Goal: Use online tool/utility: Utilize a website feature to perform a specific function

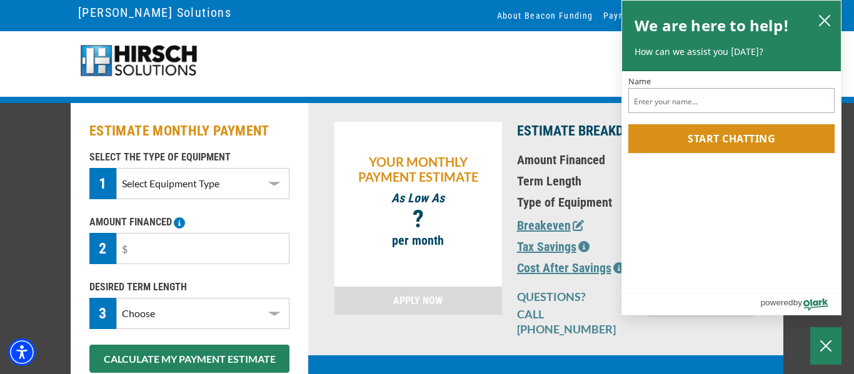
click at [272, 186] on select "Select Equipment Type DTG Printing Embroidery Screen Printing Software and Auto…" at bounding box center [202, 183] width 173 height 31
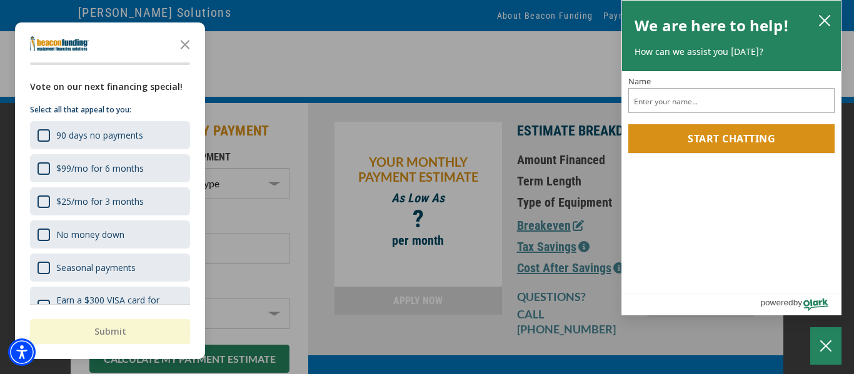
select select "1"
click at [116, 168] on select "Select Equipment Type DTG Printing Embroidery Screen Printing Software and Auto…" at bounding box center [202, 183] width 173 height 31
click at [183, 41] on icon "Close the survey" at bounding box center [185, 43] width 25 height 25
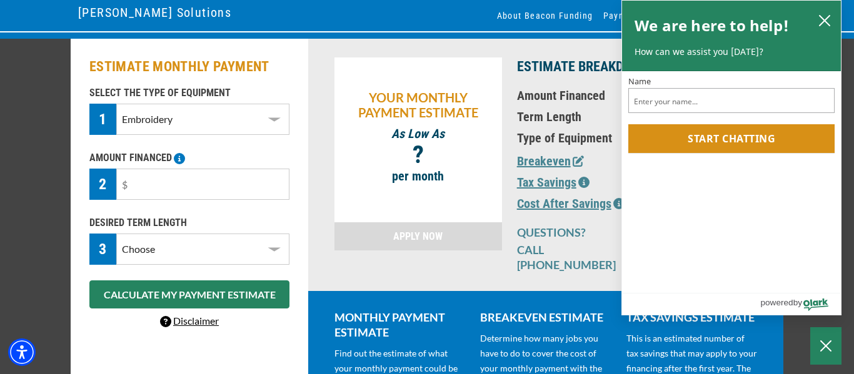
scroll to position [67, 0]
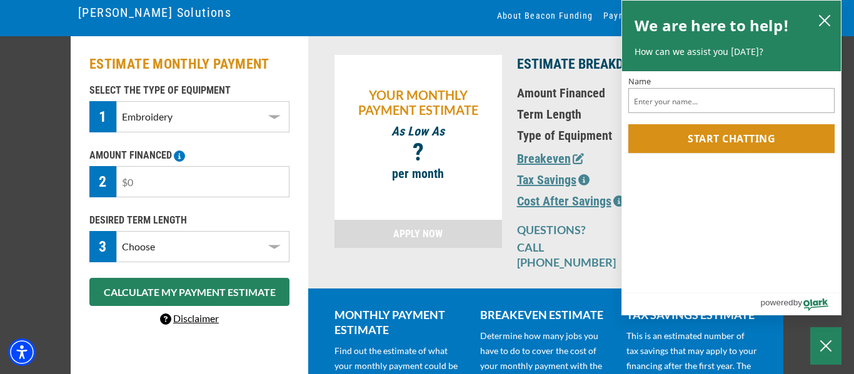
click at [204, 181] on input "text" at bounding box center [202, 181] width 173 height 31
type input "$10,000"
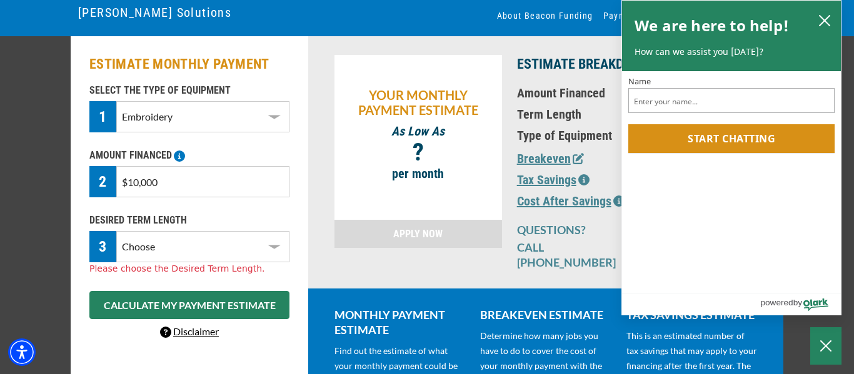
click at [229, 243] on select "Choose 36 Months 48 Months 60 Months" at bounding box center [202, 246] width 173 height 31
select select "36"
click at [116, 231] on select "Choose 36 Months 48 Months 60 Months" at bounding box center [202, 246] width 173 height 31
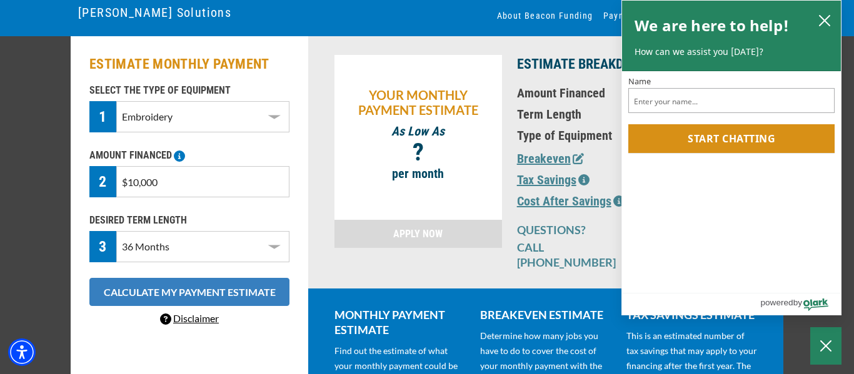
click at [222, 284] on button "CALCULATE MY PAYMENT ESTIMATE" at bounding box center [189, 292] width 200 height 28
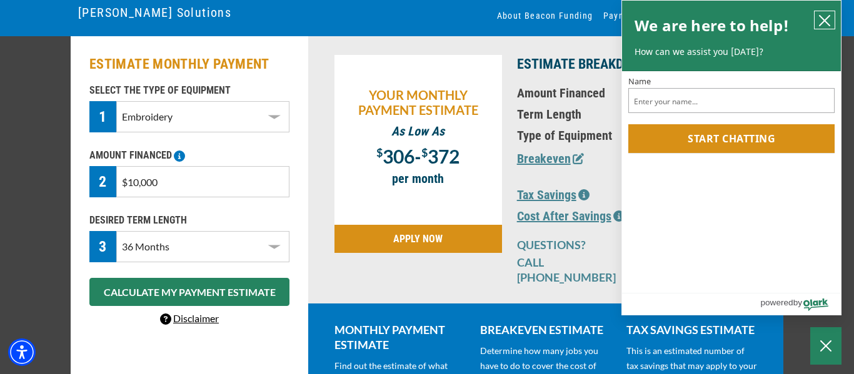
click at [826, 19] on icon "close chatbox" at bounding box center [824, 20] width 13 height 13
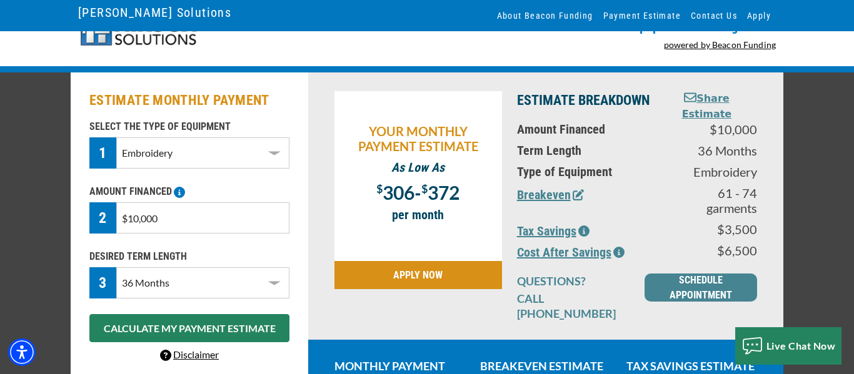
scroll to position [0, 0]
